Goal: Task Accomplishment & Management: Complete application form

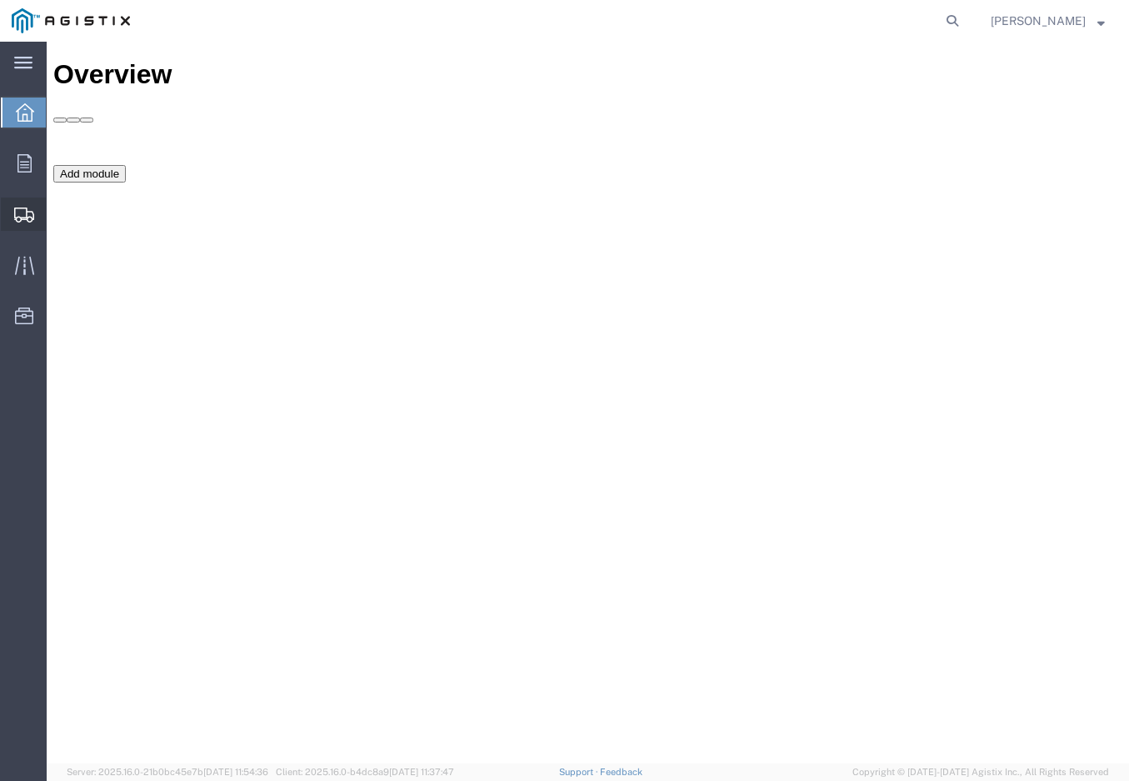
click at [0, 0] on span "Create Shipment" at bounding box center [0, 0] width 0 height 0
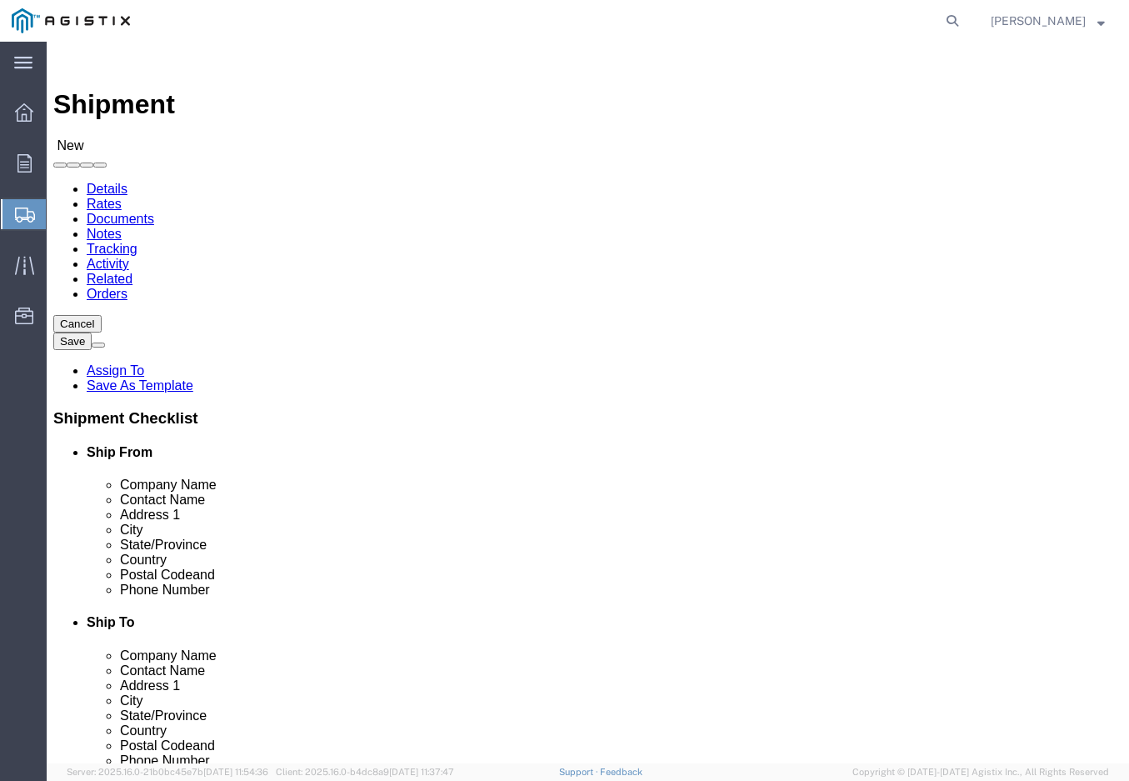
select select
click select "Select Green Country Filter/Safeco PG&E"
select select "9596"
click select "Select Green Country Filter/Safeco PG&E"
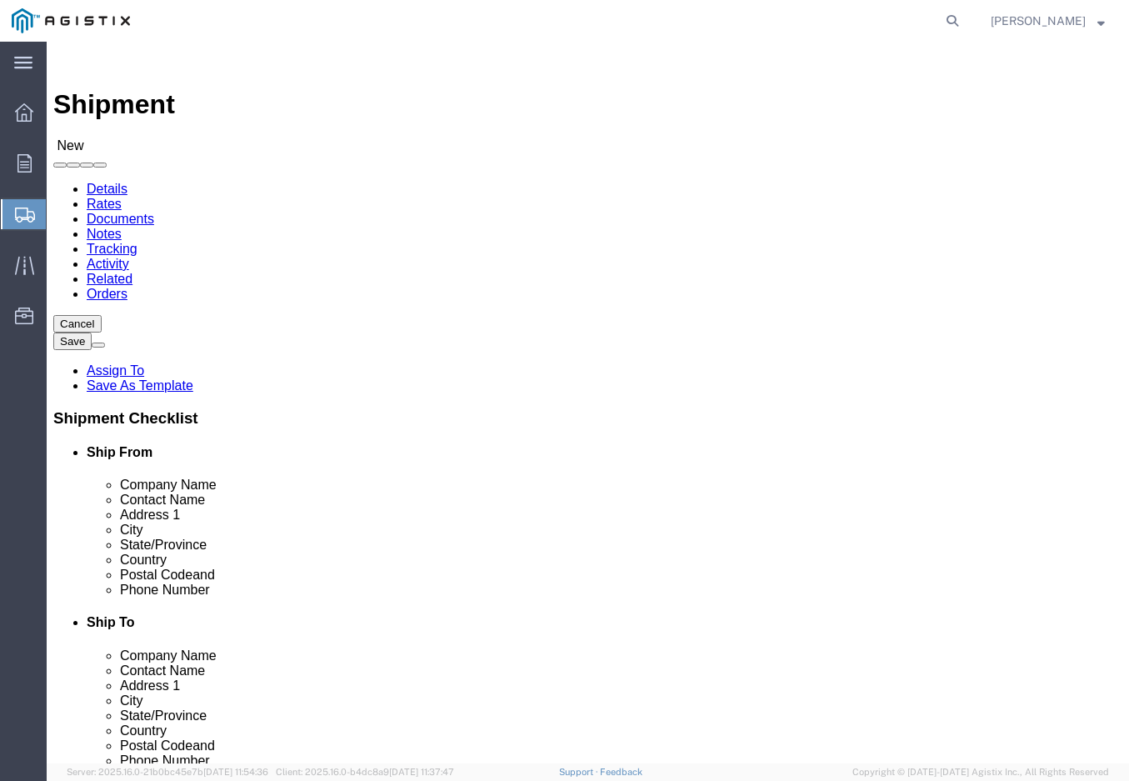
select select
click select "Select All Others [GEOGRAPHIC_DATA] [GEOGRAPHIC_DATA] [GEOGRAPHIC_DATA] [GEOGRA…"
select select "19996"
click select "Select All Others [GEOGRAPHIC_DATA] [GEOGRAPHIC_DATA] [GEOGRAPHIC_DATA] [GEOGRA…"
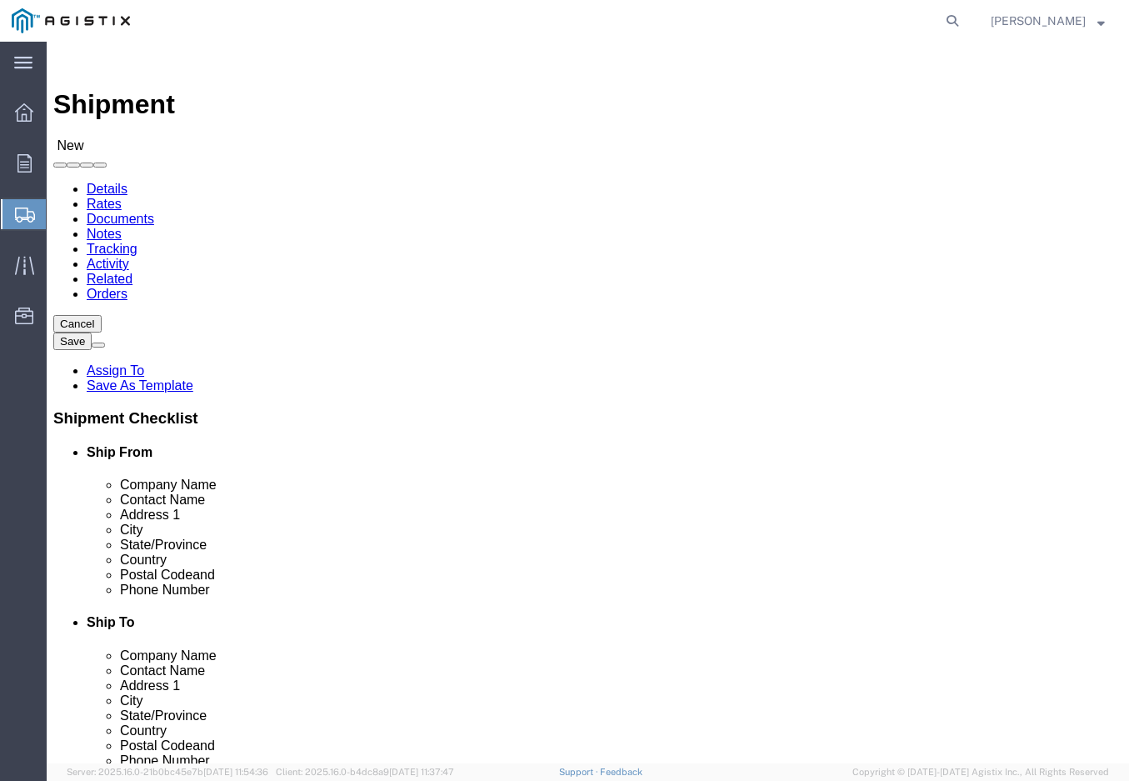
select select "MYPROFILE"
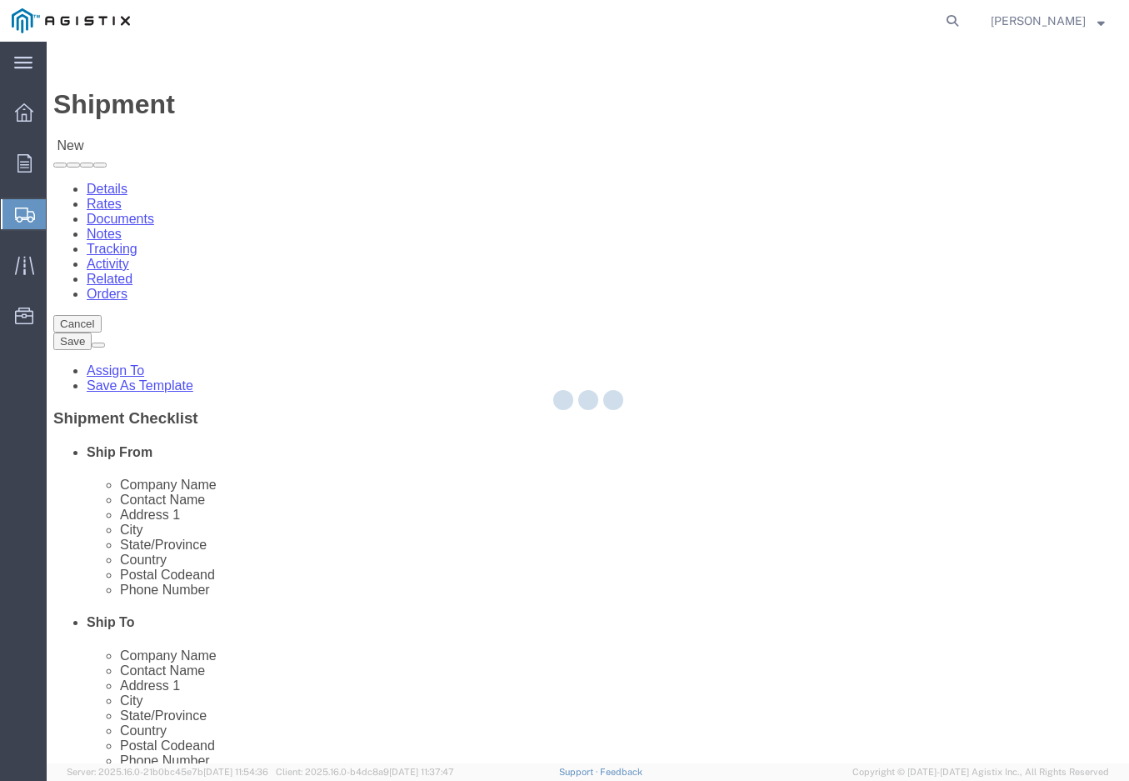
select select "OK"
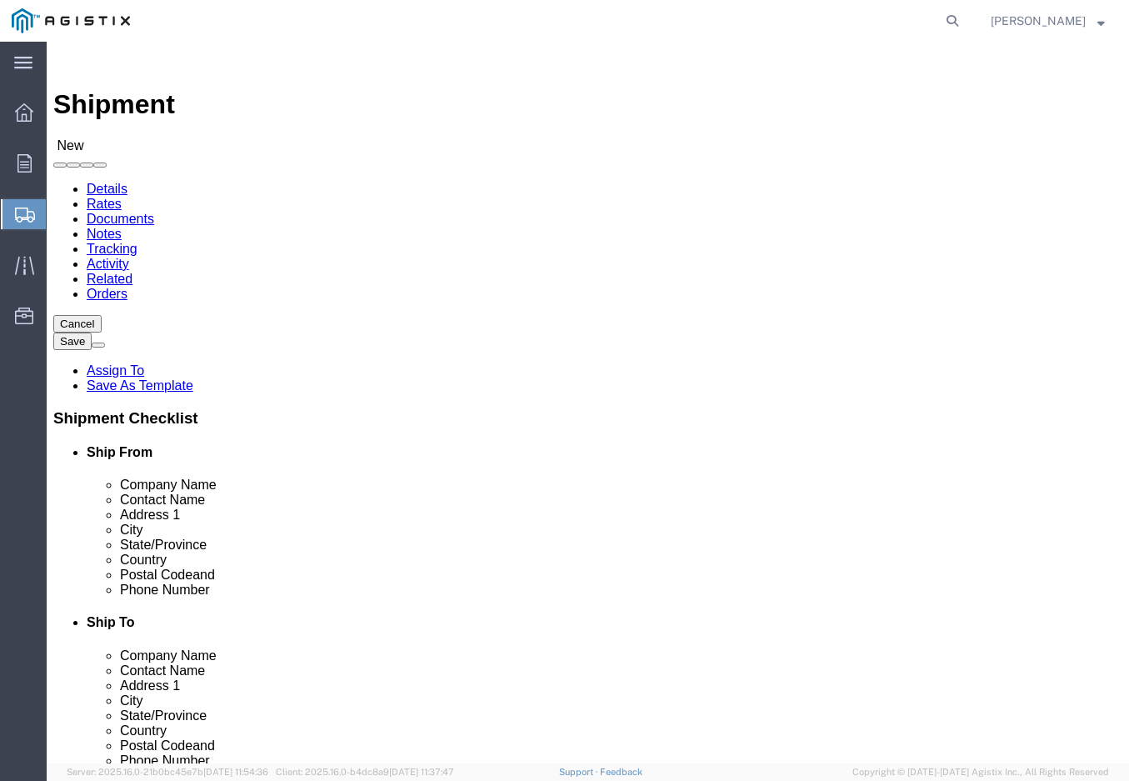
drag, startPoint x: 261, startPoint y: 459, endPoint x: 49, endPoint y: 437, distance: 212.8
click div "Location My Profile Location My Profile Location (OBSOLETE) [GEOGRAPHIC_DATA] S…"
type input "Safeco"
type input "[PERSON_NAME]"
click input "Safeco"
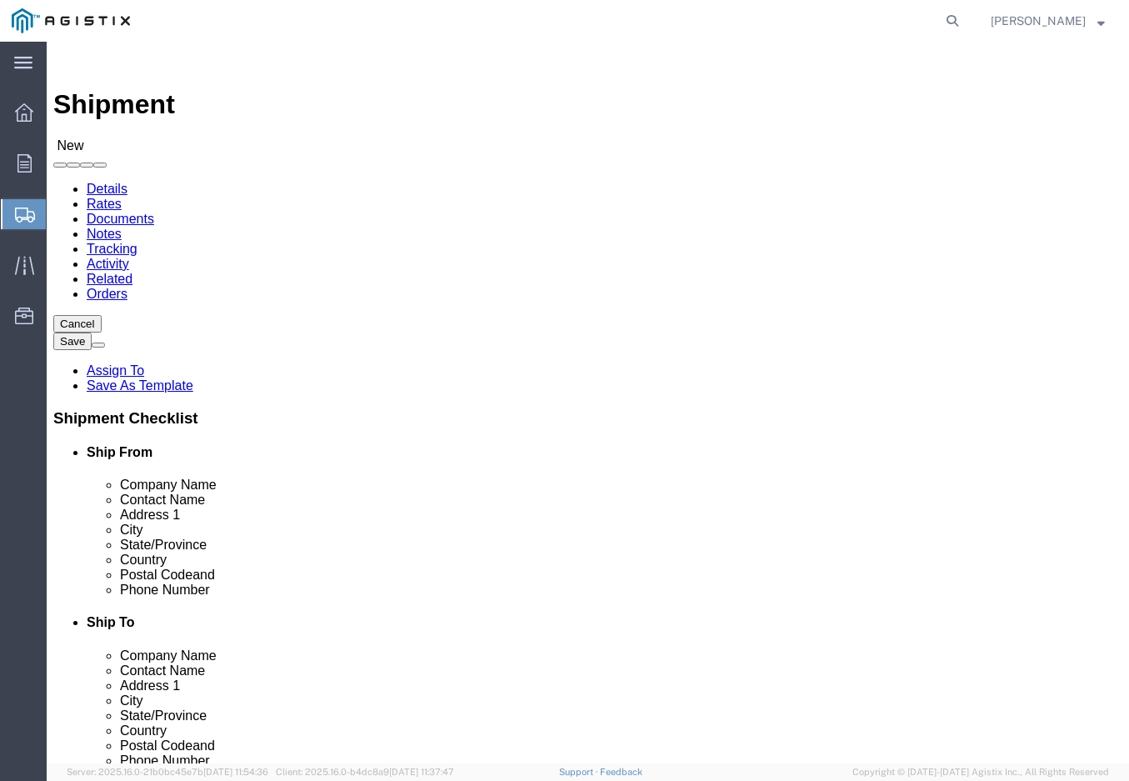
type input "Safeco Filter Products Inc"
type input "25103 W"
select select
drag, startPoint x: 8, startPoint y: 364, endPoint x: 236, endPoint y: 536, distance: 284.9
click input "25103 W"
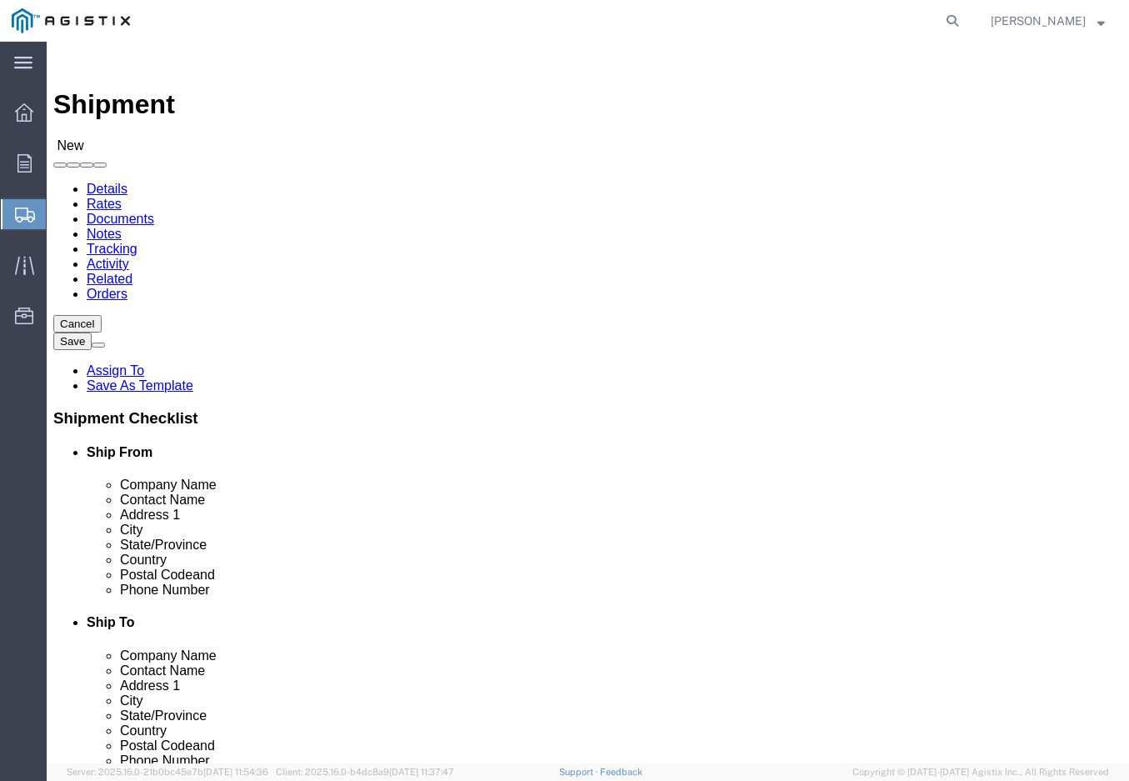
type input "[STREET_ADDRESS]"
type input "[GEOGRAPHIC_DATA]"
type input "74063"
drag, startPoint x: 557, startPoint y: 458, endPoint x: 581, endPoint y: 452, distance: 24.9
click input "text"
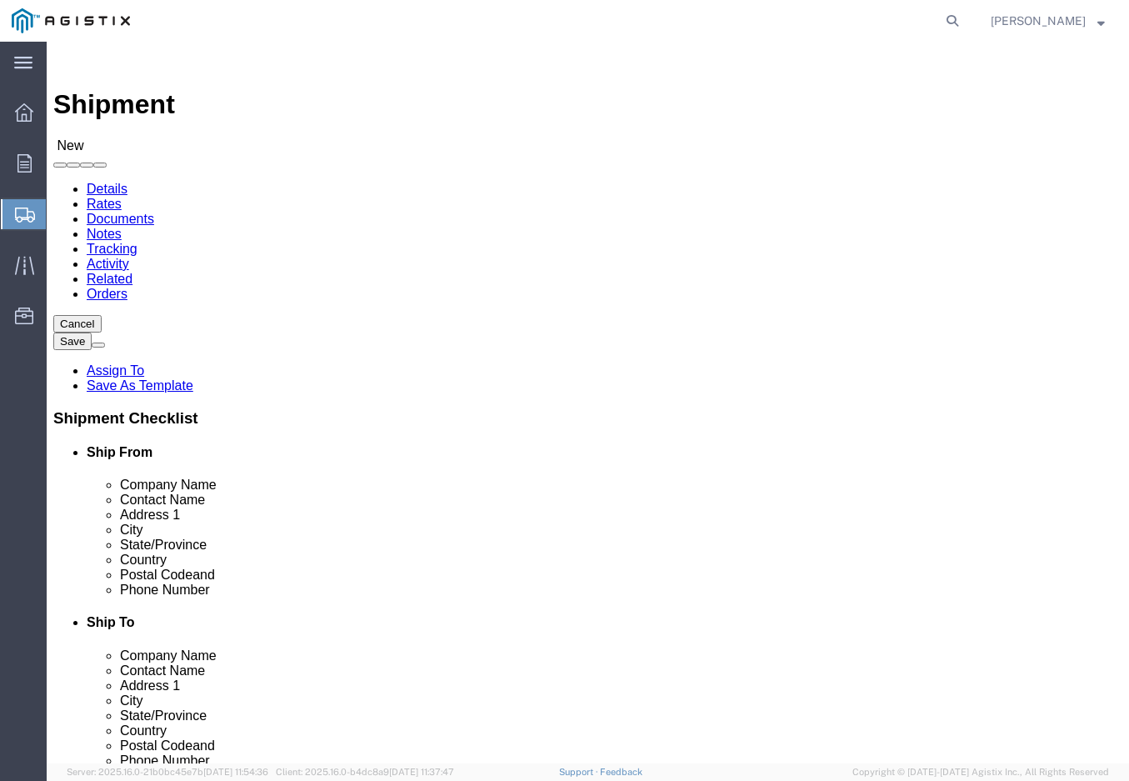
type input "p"
type input "whe"
select select "19996"
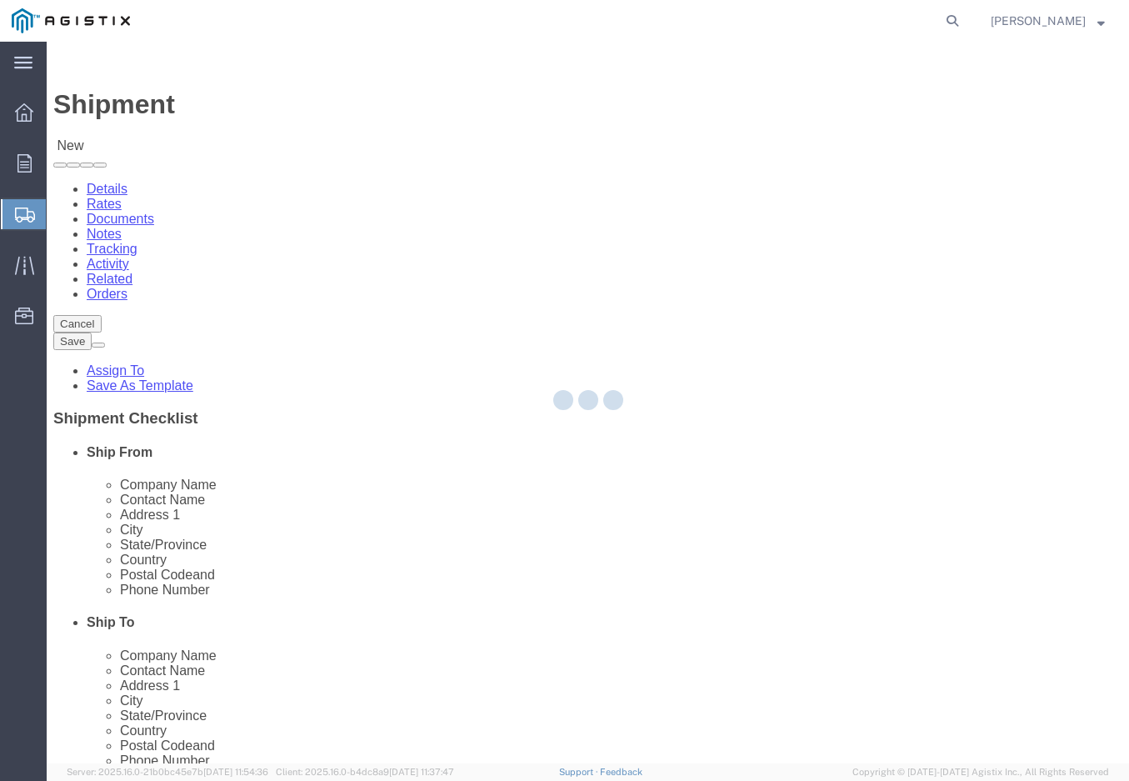
select select "CA"
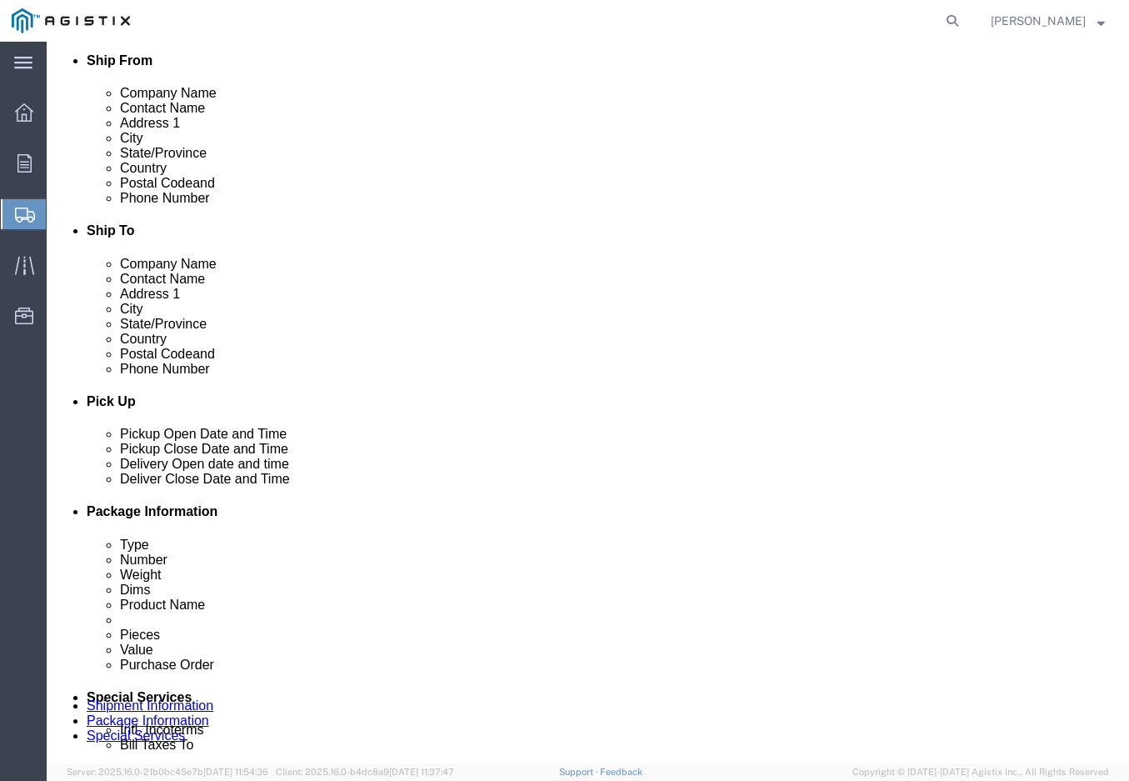
scroll to position [439, 0]
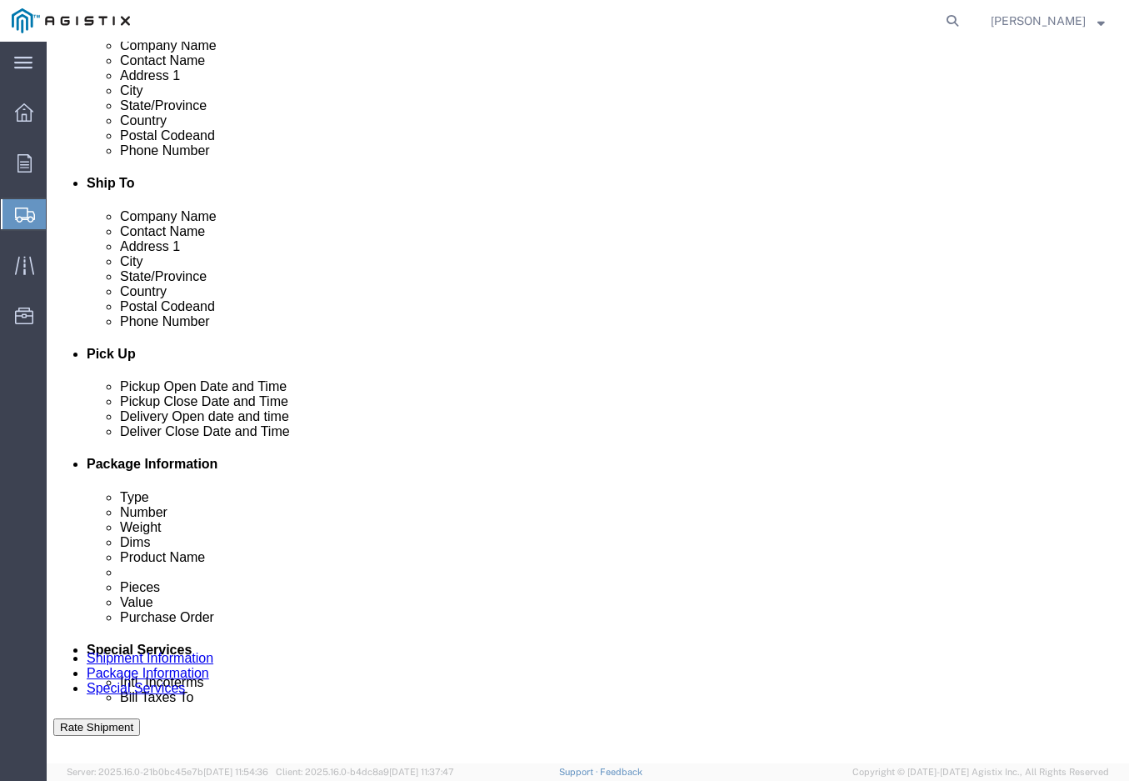
click input "text"
type input "9166302323"
type input "[EMAIL_ADDRESS][DOMAIN_NAME]"
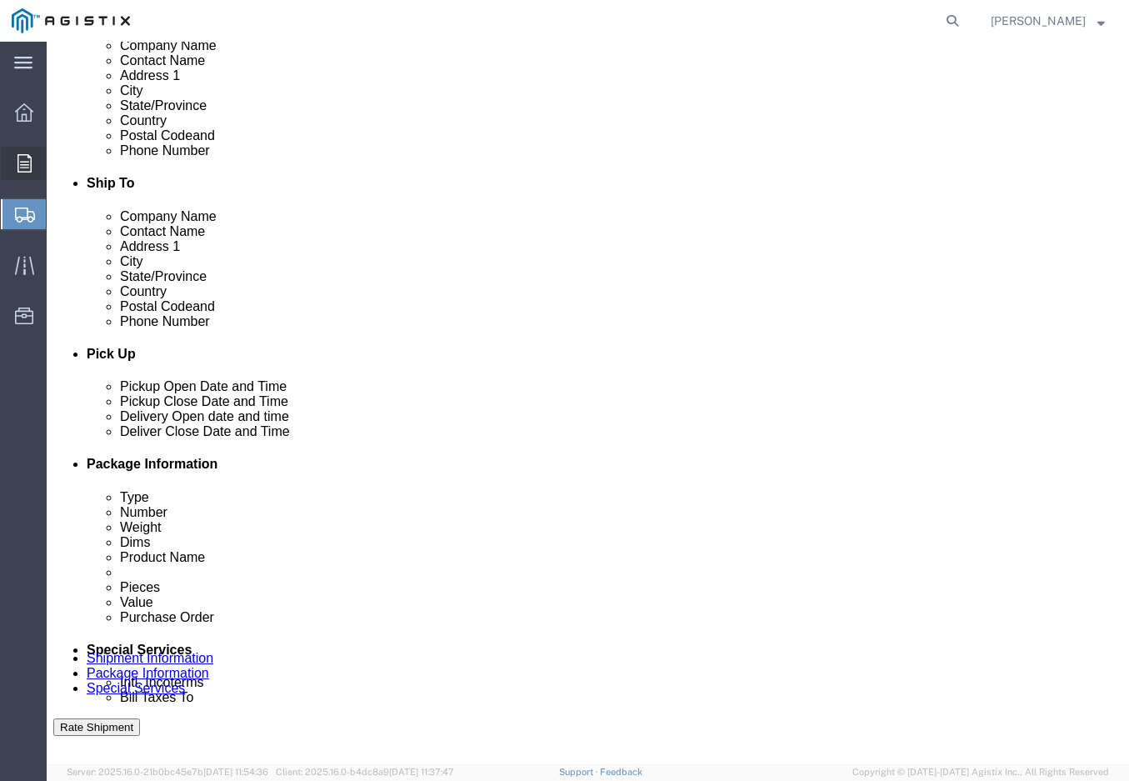
checkbox input "true"
click div "[DATE] 1:00 PM"
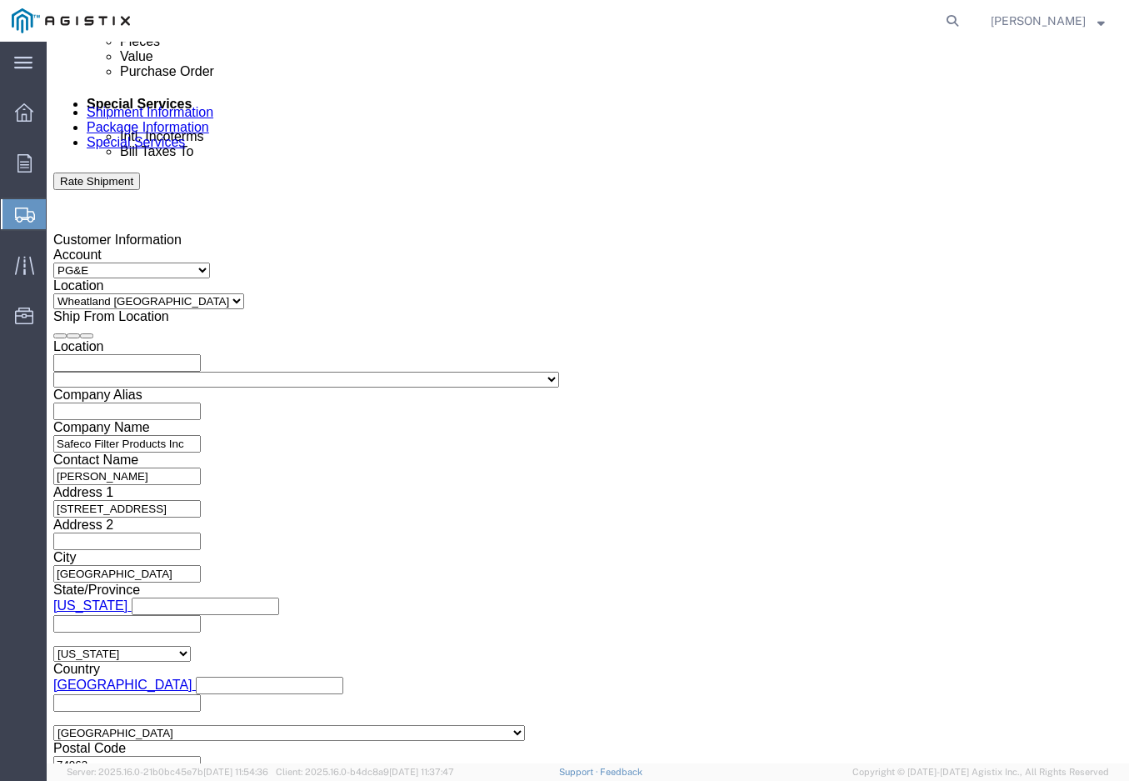
click button "Apply"
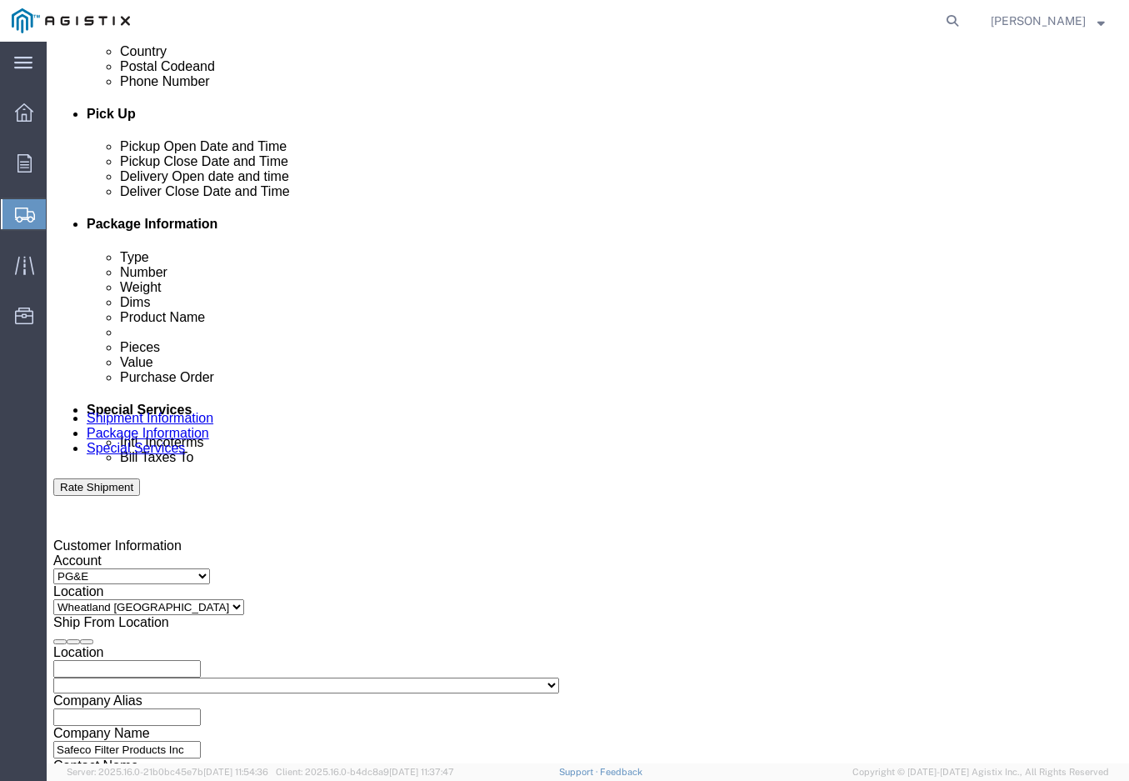
scroll to position [677, 0]
click div "[DATE] 2:00 PM"
click input "2:00 PM"
type input "3:00 PM"
click button "Apply"
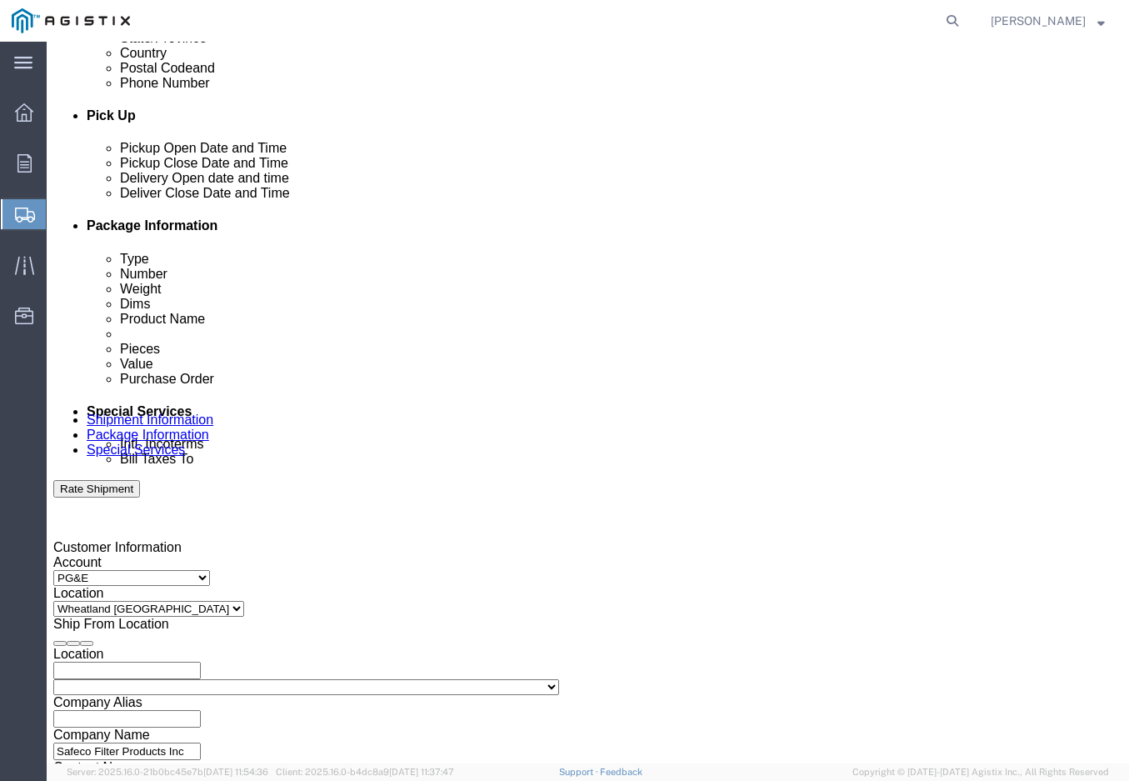
click div
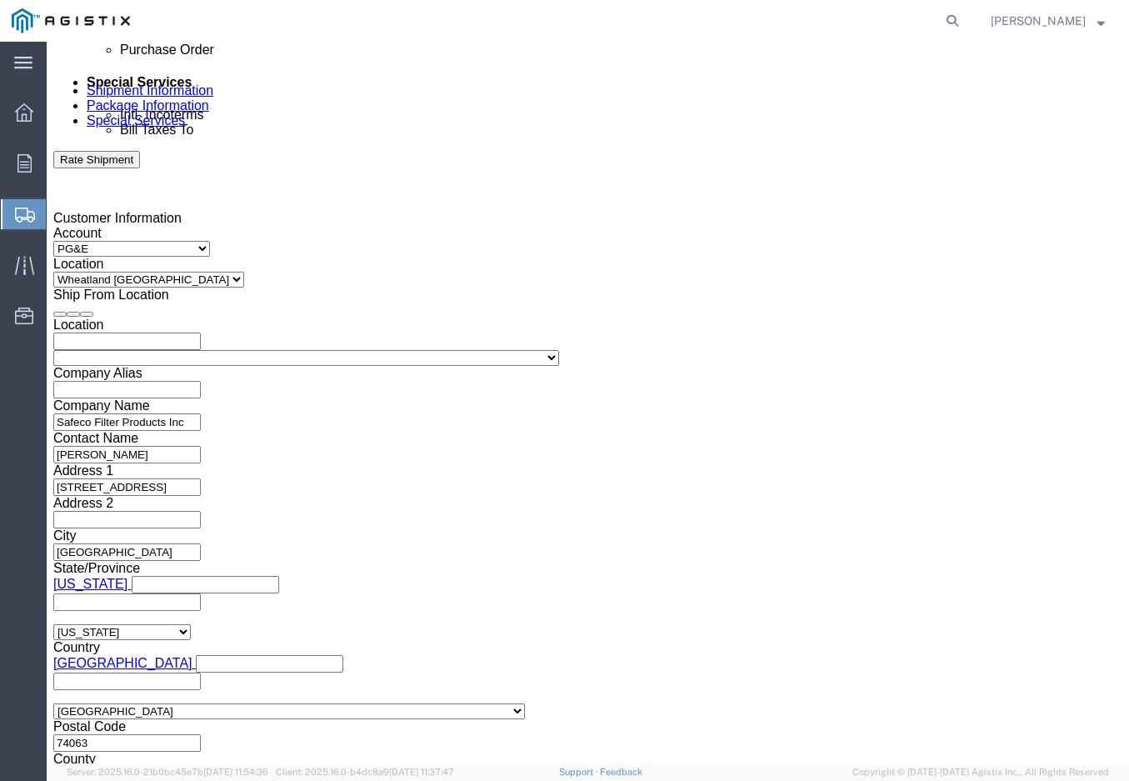
click input "4:00 PM"
type input "8:00 AM"
click button "Apply"
click div
click input "9:00 AM"
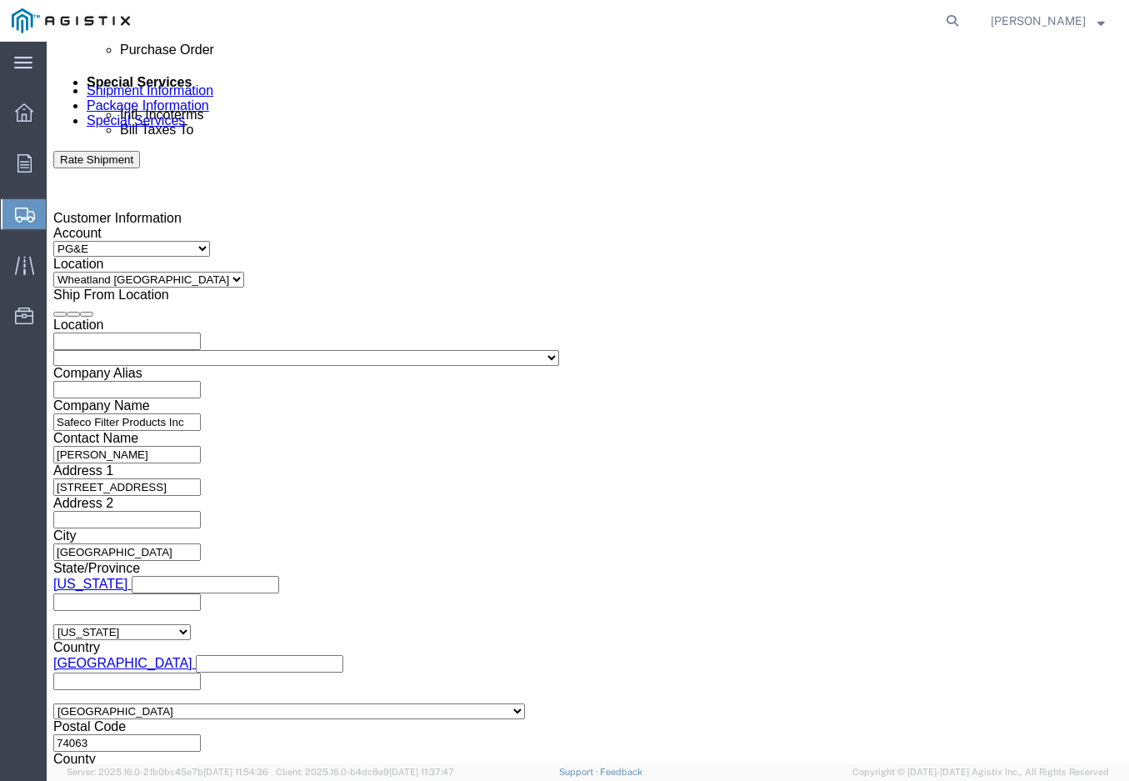
type input "3:00 PM"
click input "text"
type input "3501416865"
select select "SALEORDR"
type input "r"
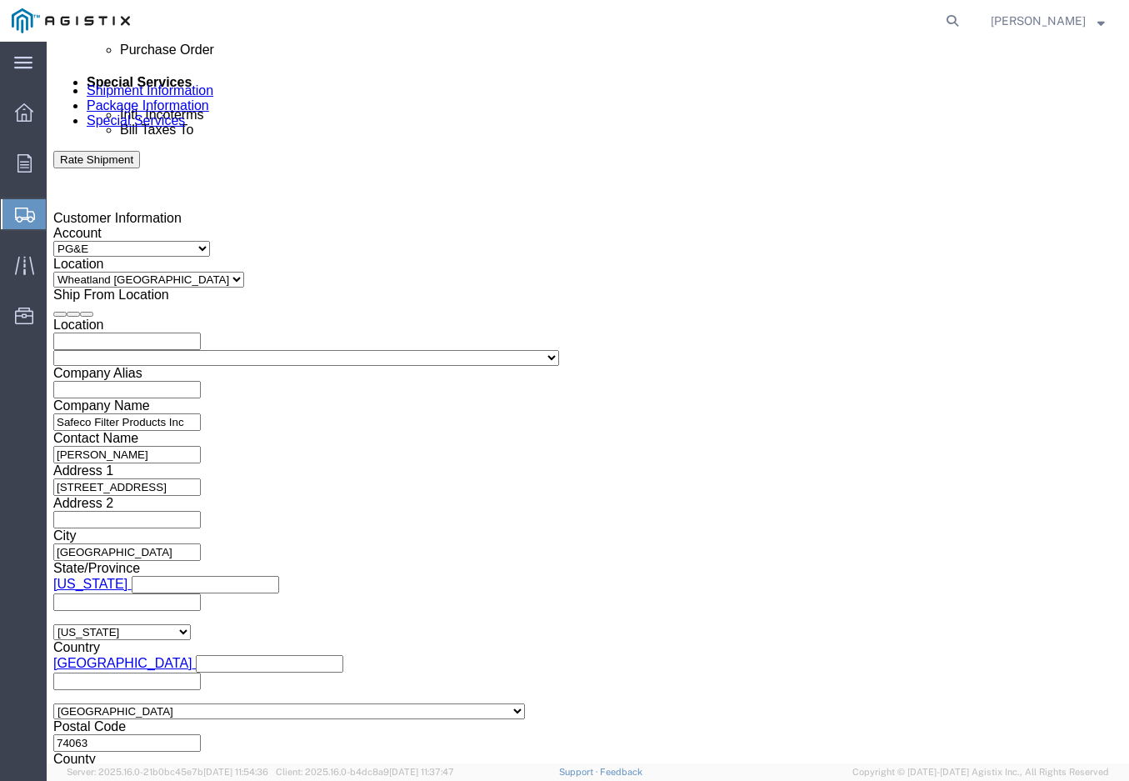
type input "R25096"
click select "Select Air Less than Truckload Multi-Leg Ocean Freight Rail Small Parcel Truckl…"
select select "LTL"
click select "Select Air Less than Truckload Multi-Leg Ocean Freight Rail Small Parcel Truckl…"
click button "Continue"
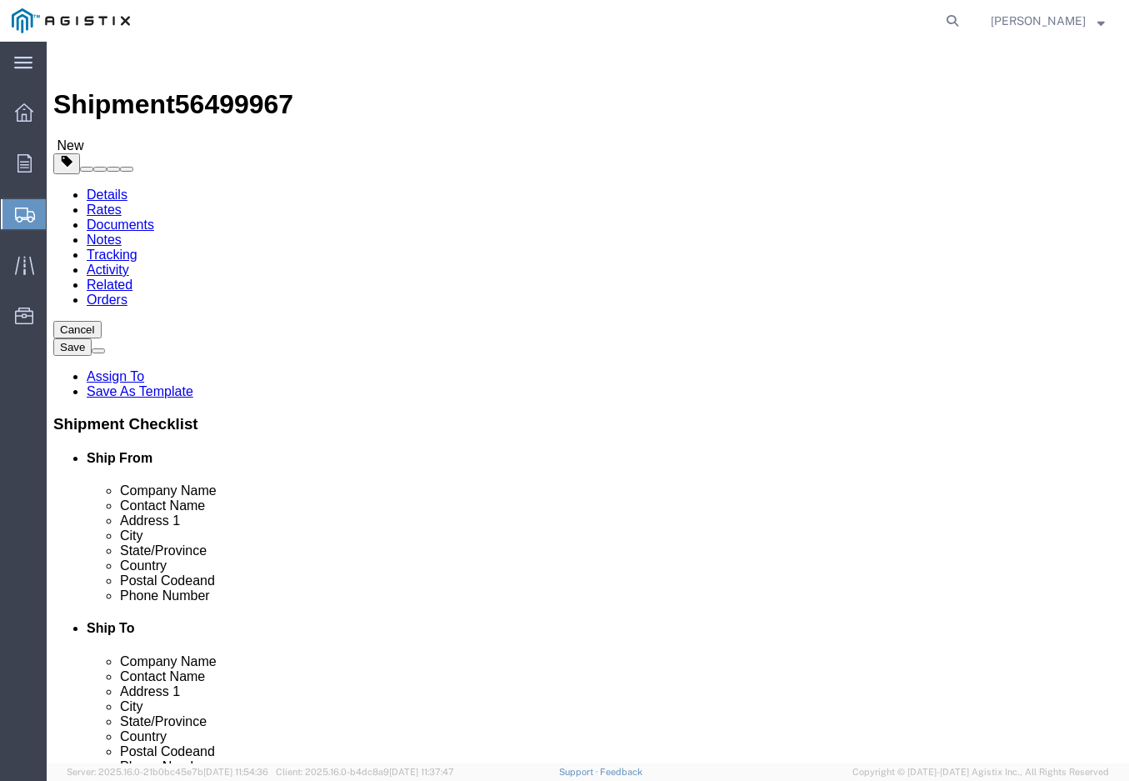
click select "Select Bulk Bundle(s) Cardboard Box(es) Carton(s) Crate(s) Drum(s) (Fiberboard)…"
select select "PSNS"
click select "Select Bulk Bundle(s) Cardboard Box(es) Carton(s) Crate(s) Drum(s) (Fiberboard)…"
click input "text"
type input "2"
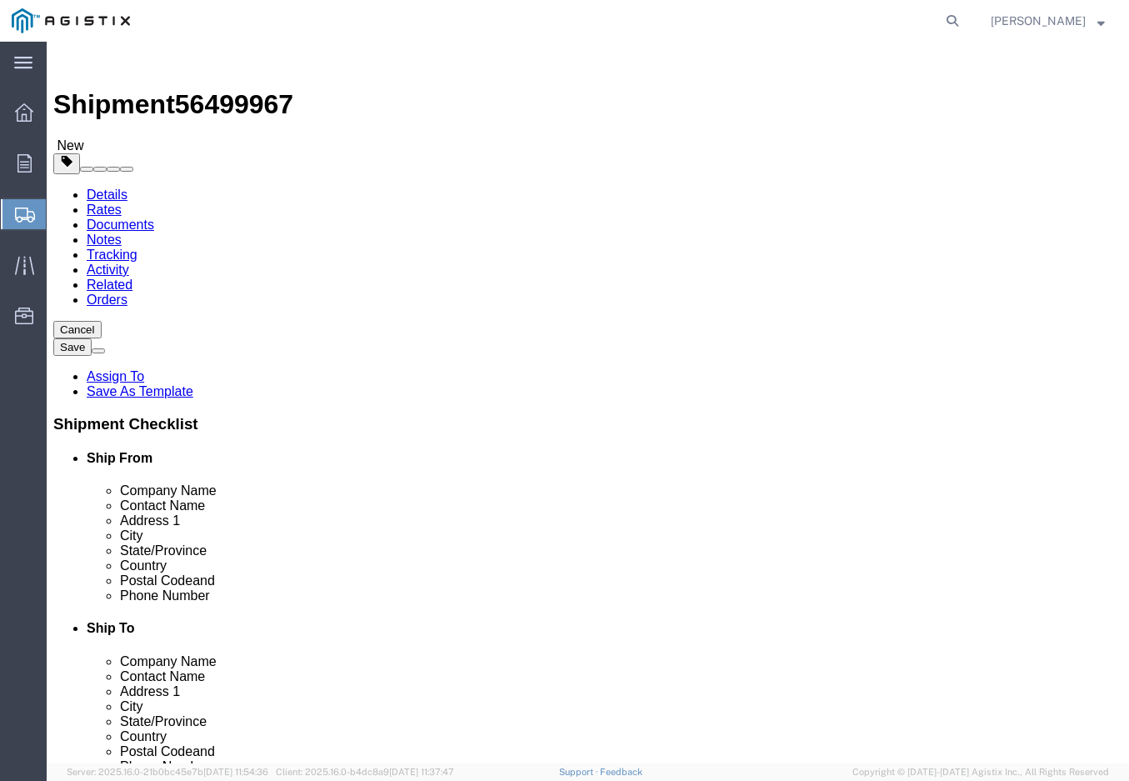
type input "48"
type input "24"
type input "86"
click link "Add Content"
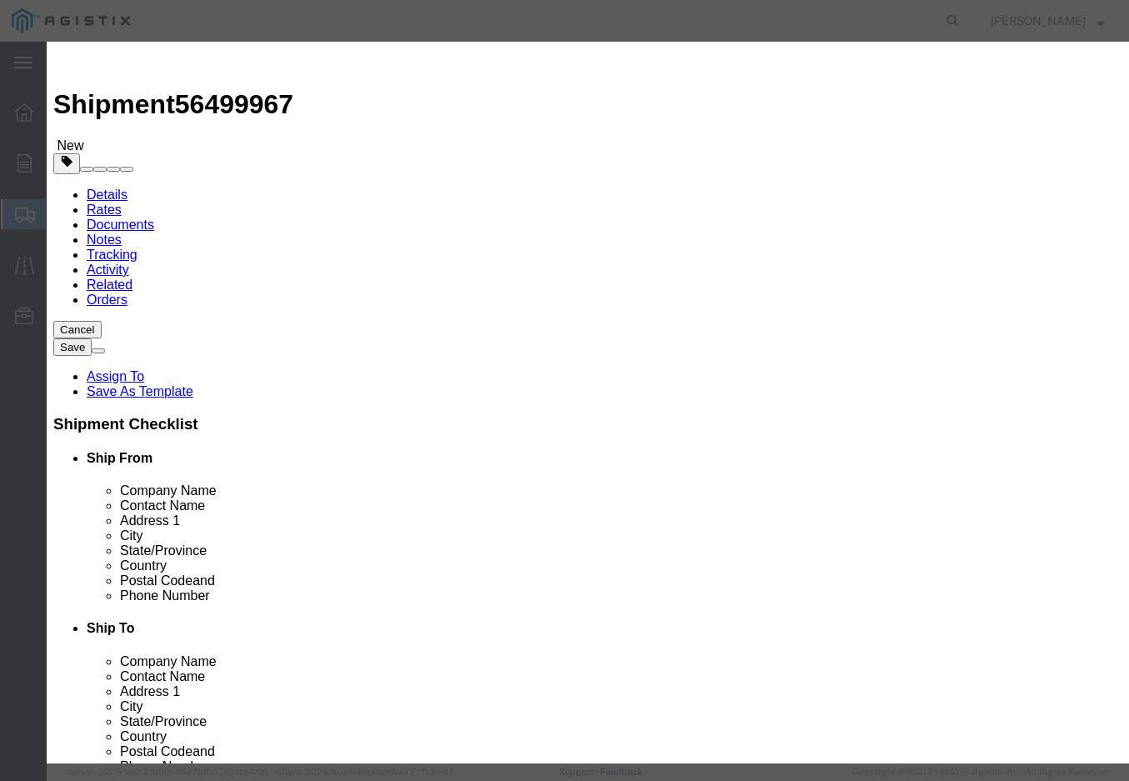
drag, startPoint x: 289, startPoint y: 127, endPoint x: 969, endPoint y: 237, distance: 688.6
click input "text"
type input "NATURAL GAS FILTER ELEMENT"
type input "1"
type input "3500"
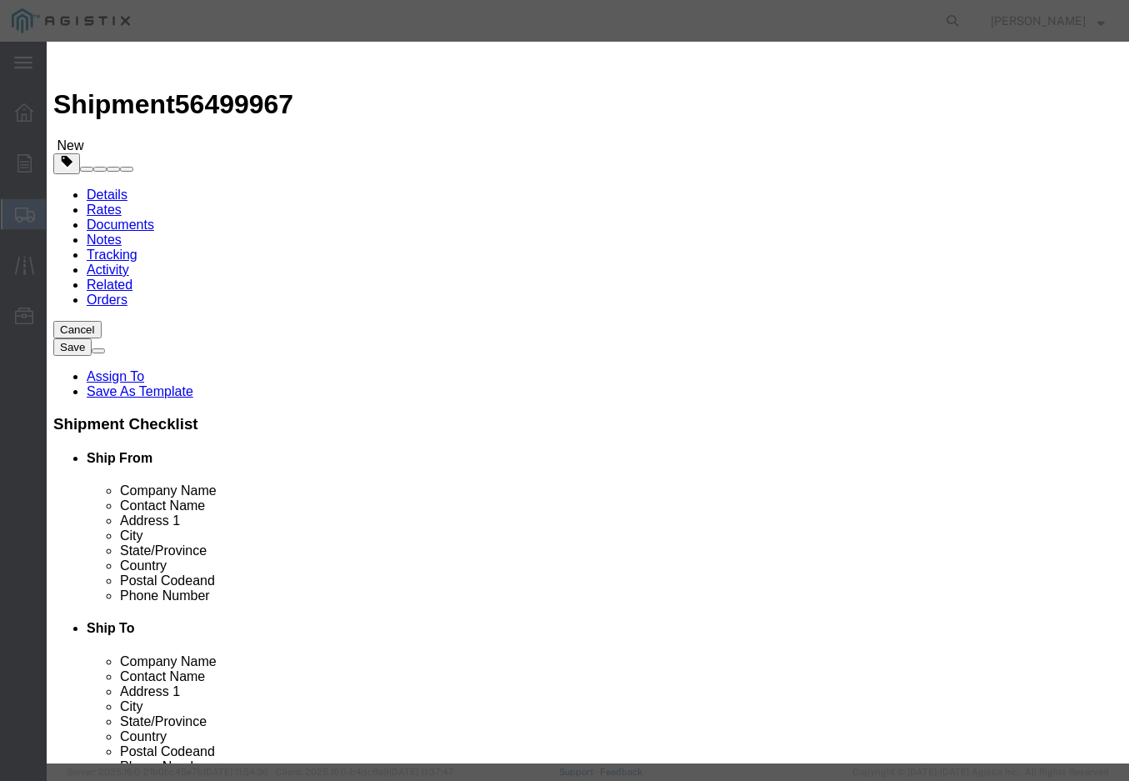
select select "USD"
select select "60"
drag, startPoint x: 711, startPoint y: 123, endPoint x: 387, endPoint y: 179, distance: 328.8
click textarea
type textarea "125180200"
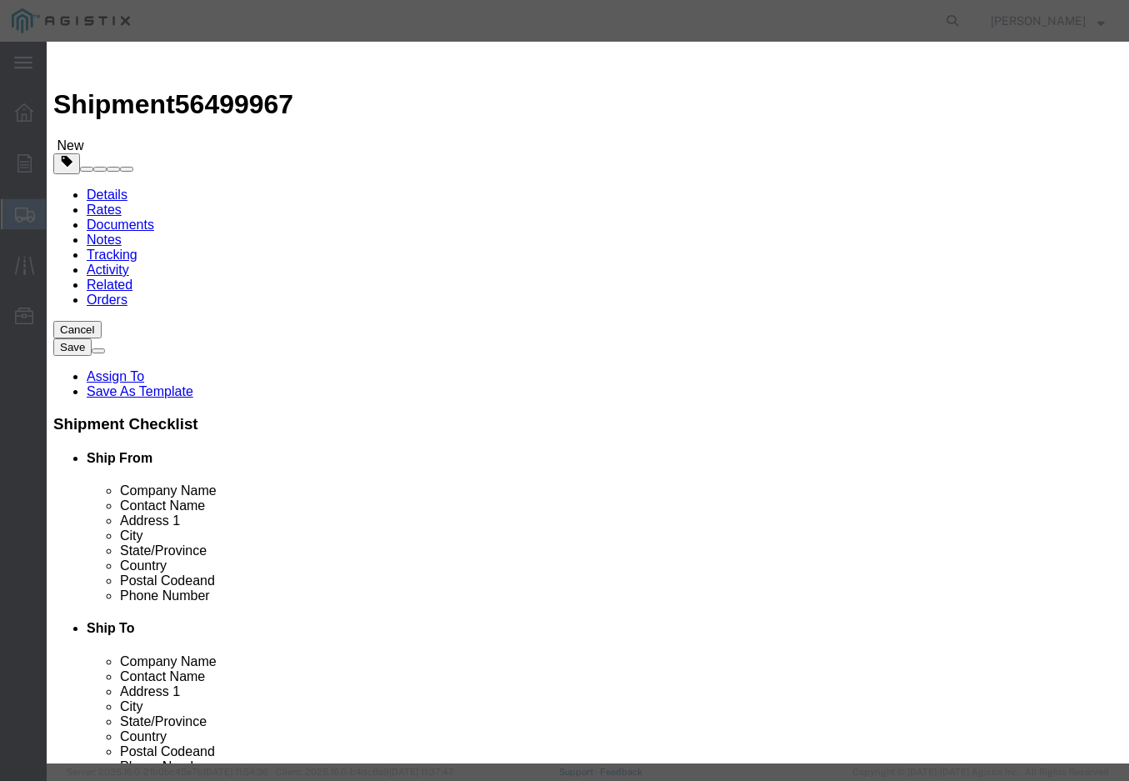
click button "Save & Close"
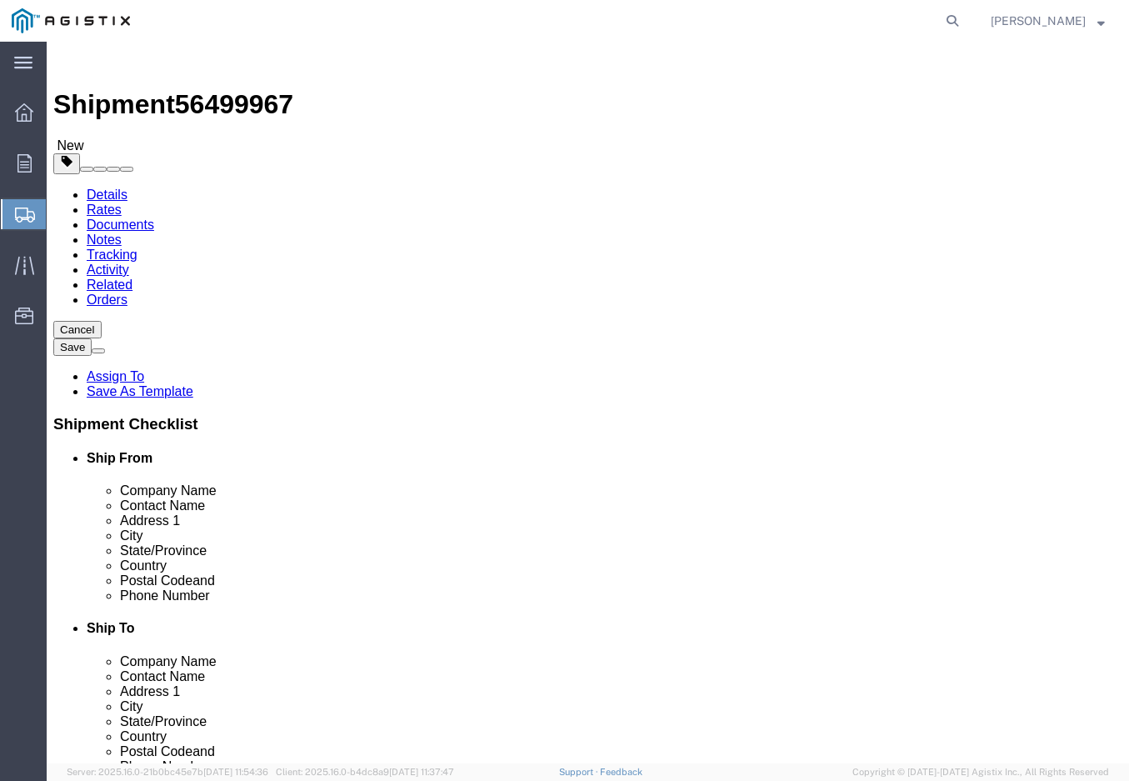
click button "Rate Shipment"
click link "Shipment Information"
drag, startPoint x: 541, startPoint y: 571, endPoint x: 644, endPoint y: 552, distance: 104.9
click input "Ship To Location / Contact Name : This field is required."
type input "WHEATLAND RECEIVING"
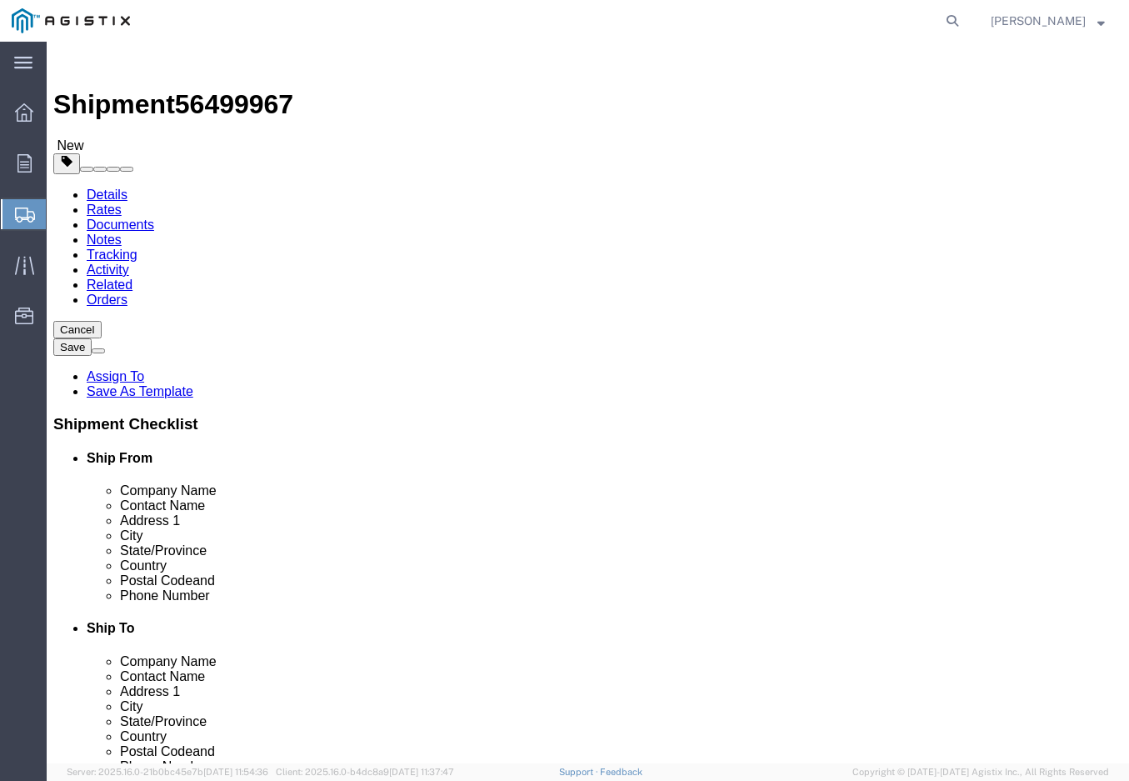
type input "[STREET_ADDRESS]"
click button "Rate Shipment"
